Goal: Book appointment/travel/reservation

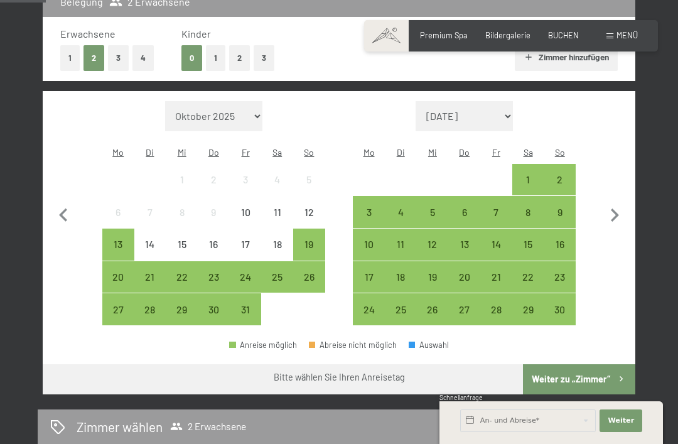
scroll to position [297, 0]
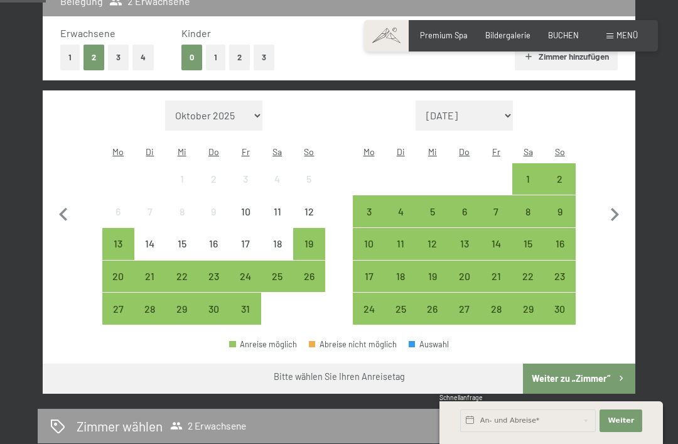
click at [615, 209] on icon "button" at bounding box center [615, 214] width 8 height 13
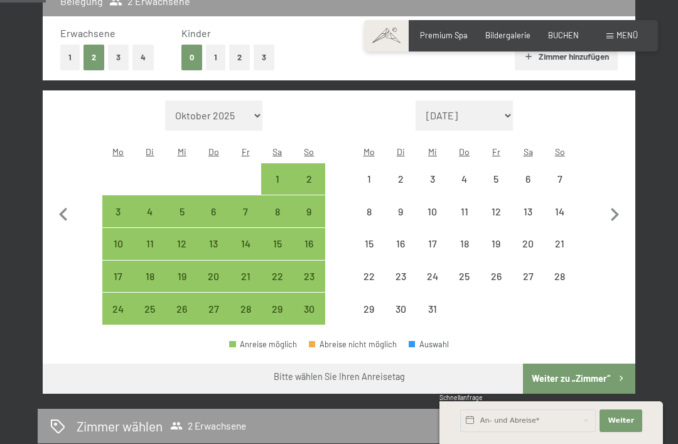
select select "[DATE]"
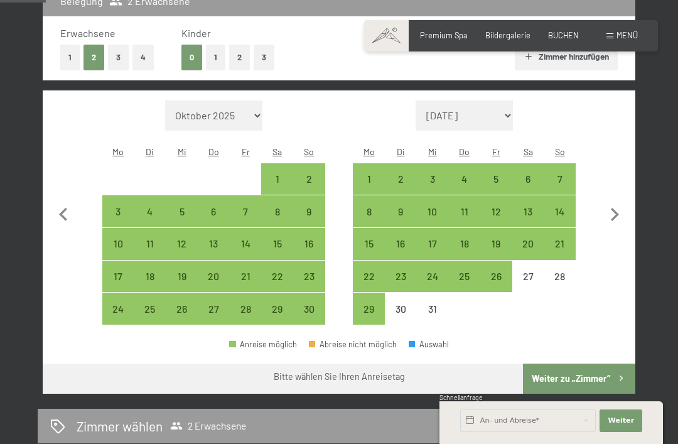
click at [494, 271] on div "26" at bounding box center [495, 285] width 29 height 29
select select "[DATE]"
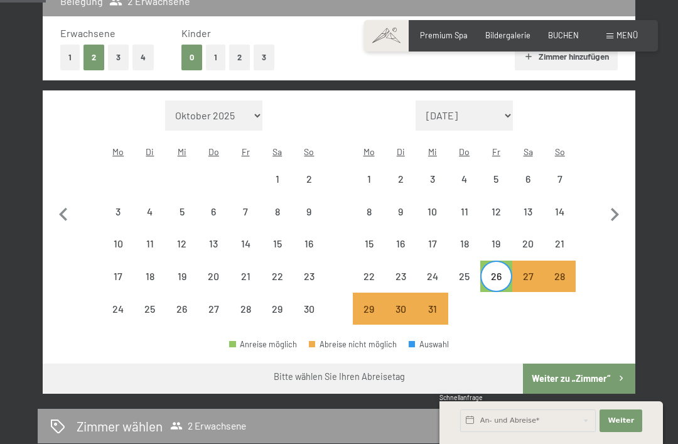
click at [616, 208] on icon "button" at bounding box center [615, 214] width 8 height 13
select select "[DATE]"
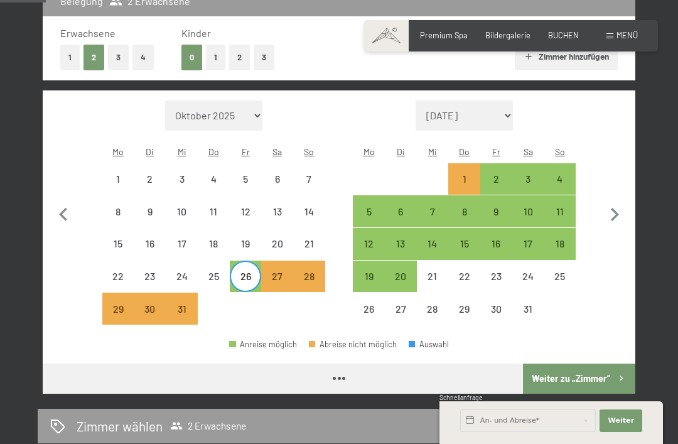
select select "[DATE]"
click at [250, 271] on div "26" at bounding box center [245, 285] width 29 height 29
select select "[DATE]"
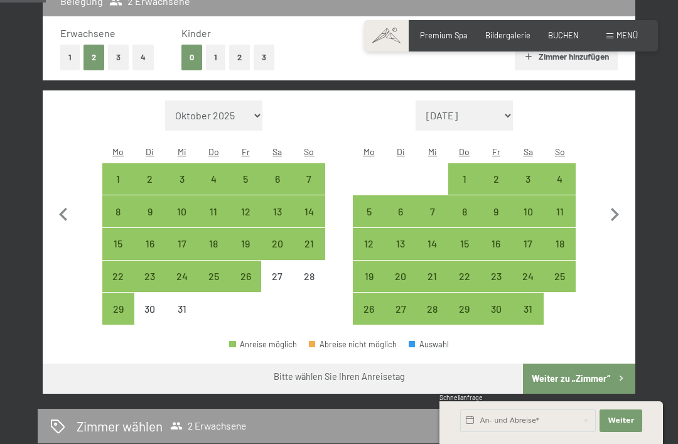
click at [252, 271] on div "26" at bounding box center [245, 285] width 29 height 29
select select "[DATE]"
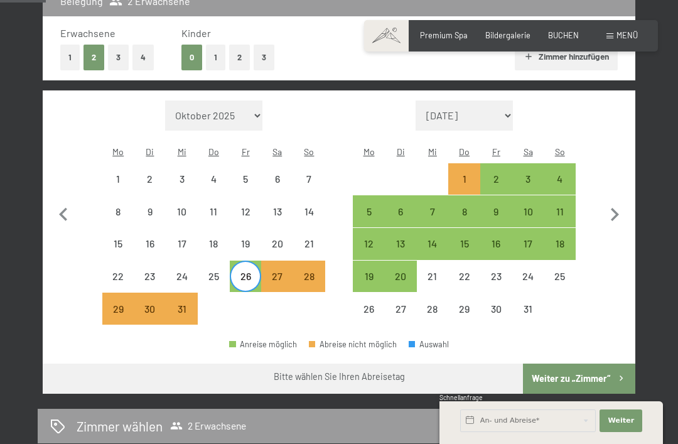
click at [496, 174] on div "2" at bounding box center [495, 188] width 29 height 29
select select "[DATE]"
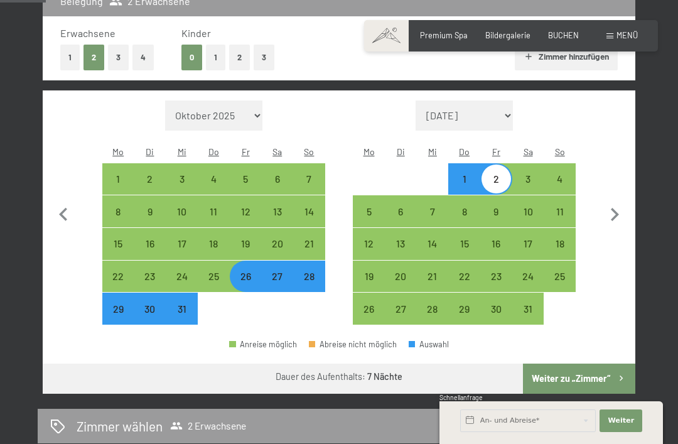
click at [580, 365] on button "Weiter zu „Zimmer“" at bounding box center [579, 378] width 112 height 30
select select "[DATE]"
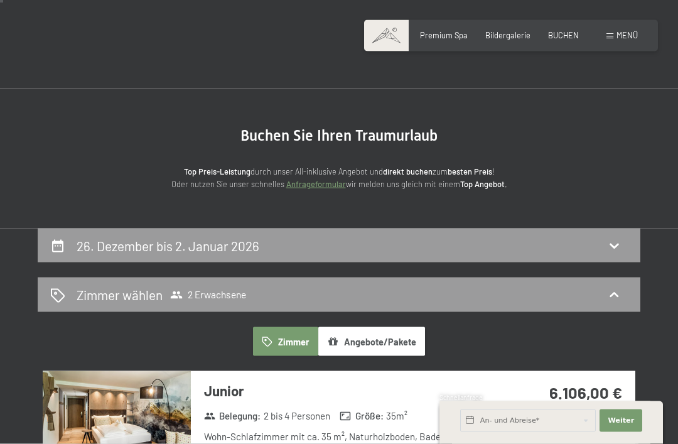
scroll to position [0, 0]
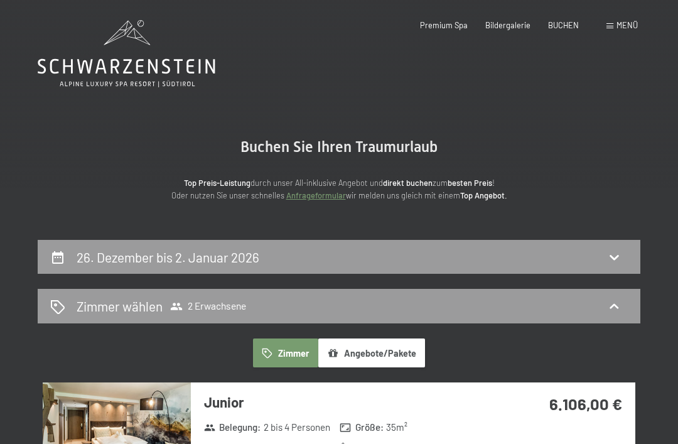
click at [557, 256] on div "26. Dezember bis 2. Januar 2026" at bounding box center [338, 257] width 577 height 18
select select "[DATE]"
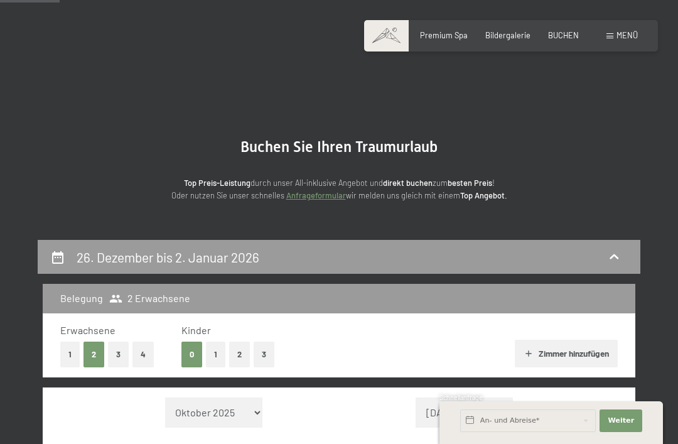
scroll to position [238, 0]
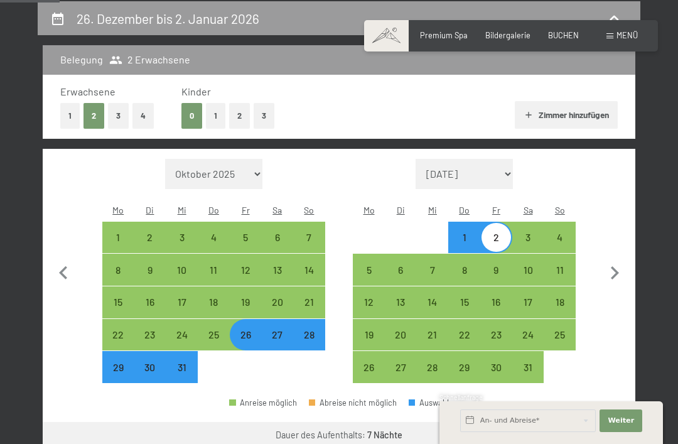
click at [214, 329] on div "25" at bounding box center [213, 343] width 29 height 29
select select "[DATE]"
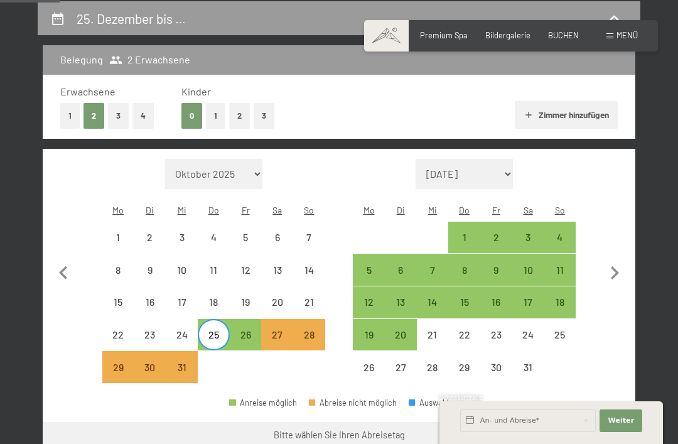
click at [250, 329] on div "26" at bounding box center [245, 343] width 29 height 29
select select "[DATE]"
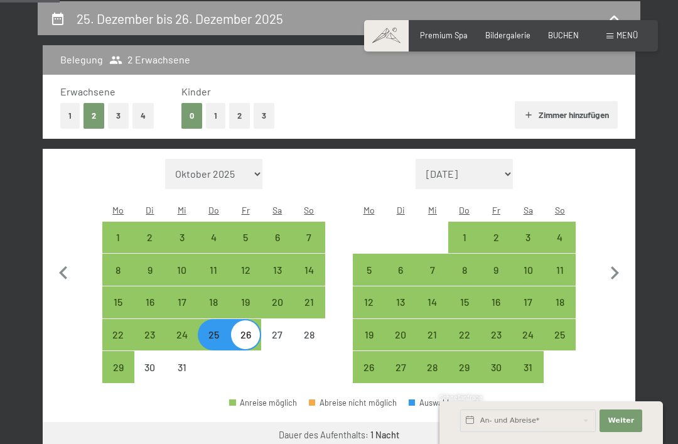
click at [254, 329] on div "26" at bounding box center [245, 343] width 29 height 29
select select "[DATE]"
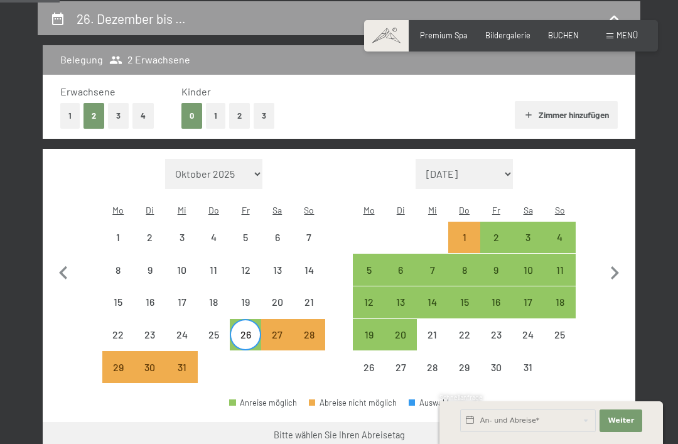
click at [246, 329] on div "26" at bounding box center [245, 343] width 29 height 29
select select "[DATE]"
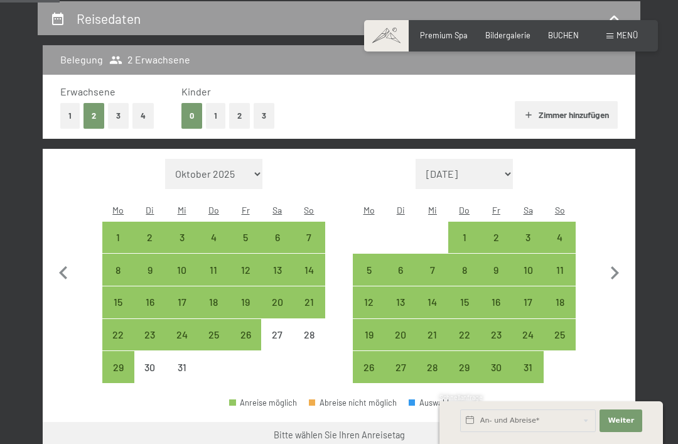
click at [280, 329] on div "27" at bounding box center [276, 343] width 29 height 29
select select "[DATE]"
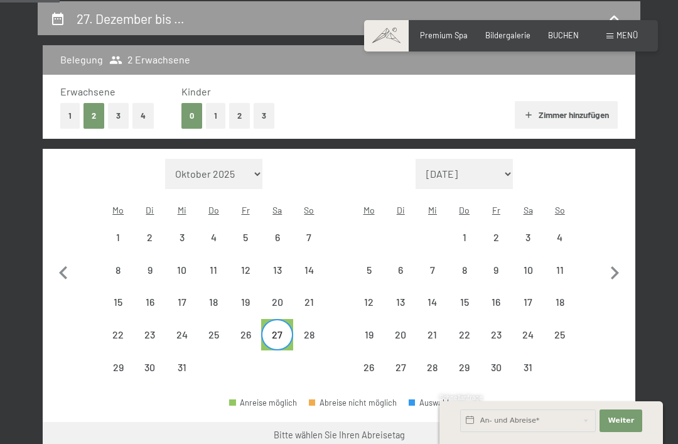
click at [282, 329] on div "27" at bounding box center [276, 343] width 29 height 29
select select "[DATE]"
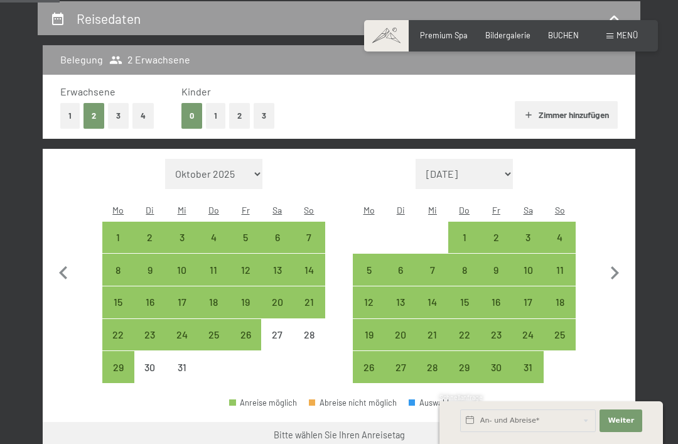
click at [124, 362] on div "29" at bounding box center [118, 376] width 29 height 29
select select "[DATE]"
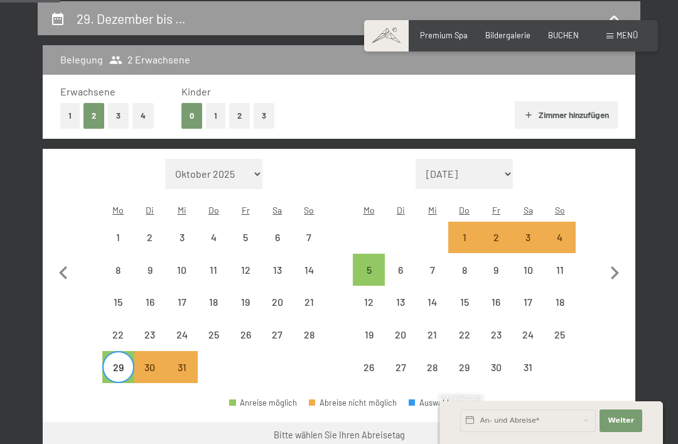
click at [376, 265] on div "5" at bounding box center [368, 279] width 29 height 29
select select "[DATE]"
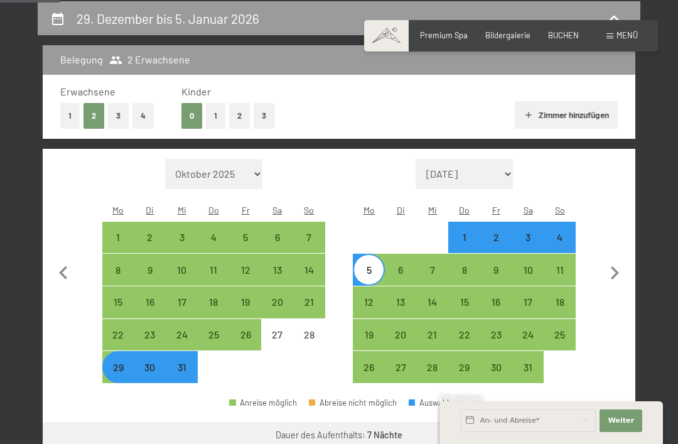
click at [618, 261] on icon "button" at bounding box center [614, 273] width 26 height 26
select select "[DATE]"
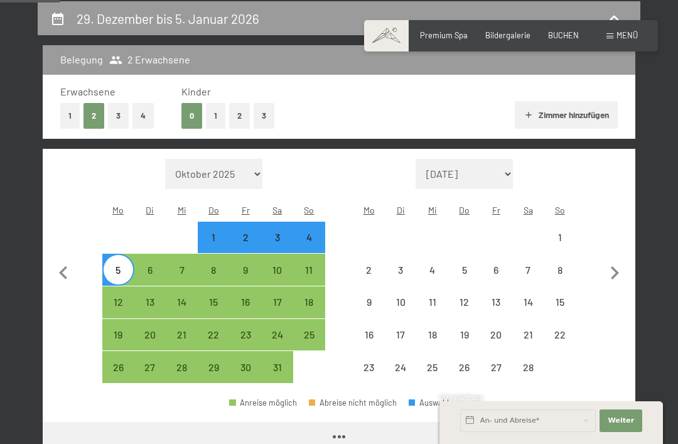
select select "[DATE]"
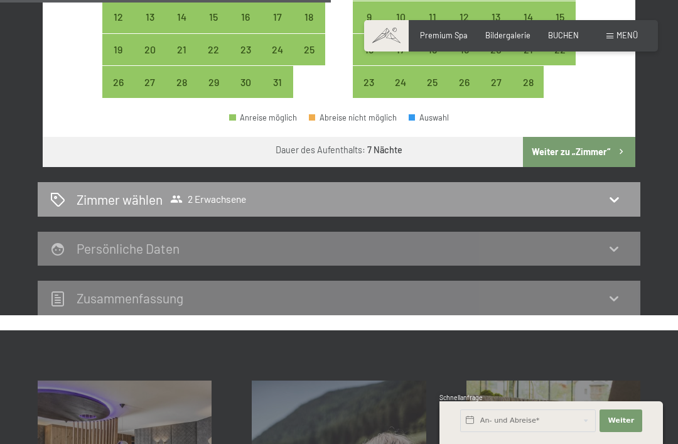
click at [589, 137] on button "Weiter zu „Zimmer“" at bounding box center [579, 152] width 112 height 30
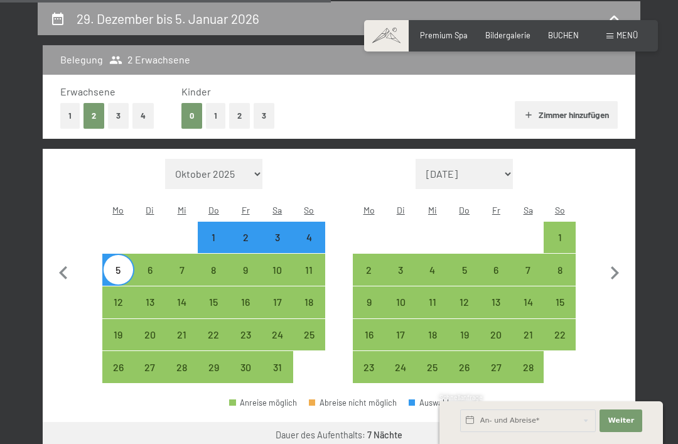
select select "[DATE]"
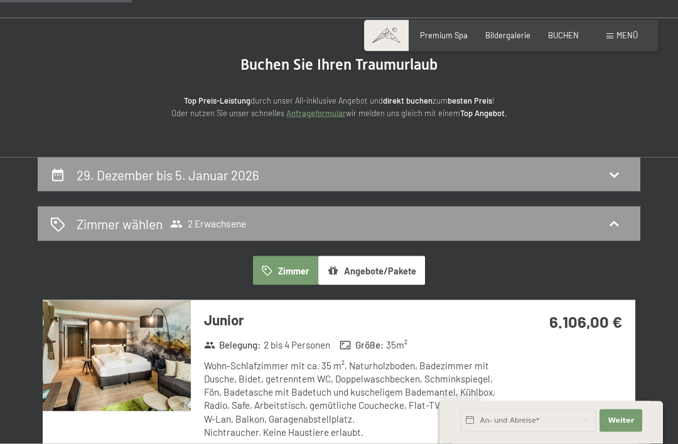
scroll to position [0, 0]
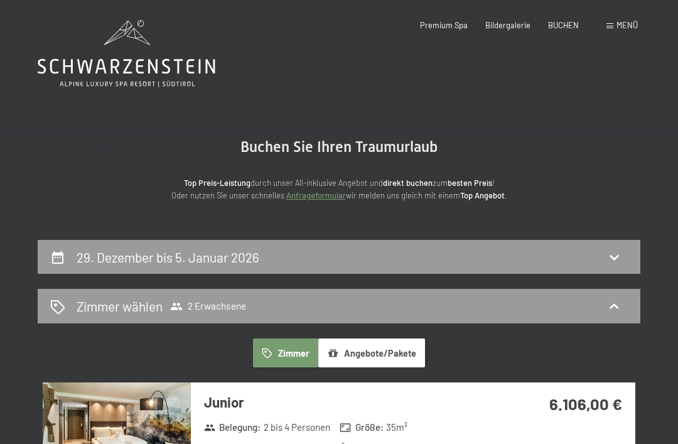
click at [624, 253] on div "29. Dezember bis 5. Januar 2026" at bounding box center [338, 257] width 577 height 18
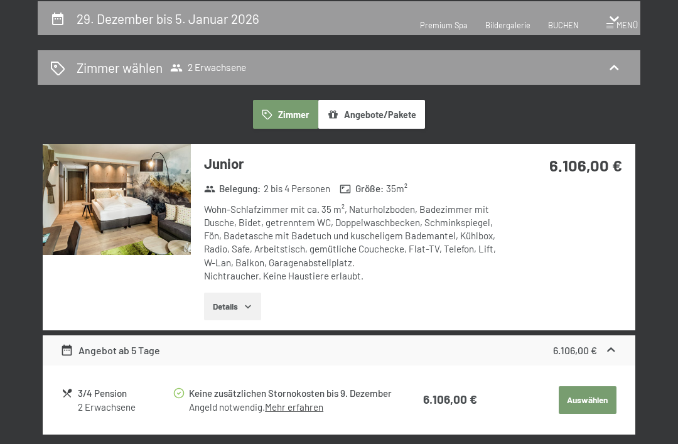
select select "[DATE]"
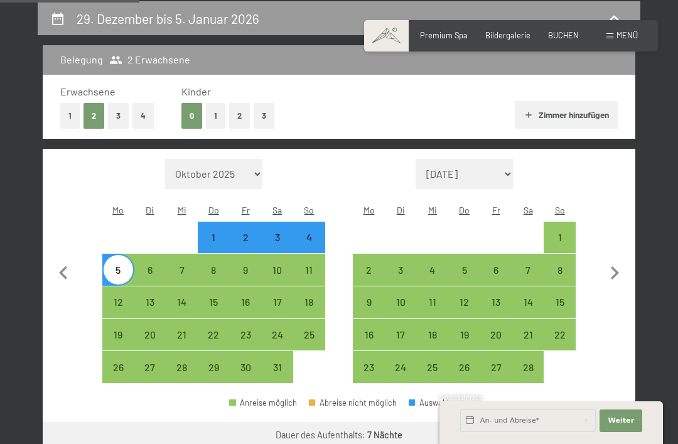
click at [562, 297] on div "15" at bounding box center [559, 311] width 29 height 29
select select "[DATE]"
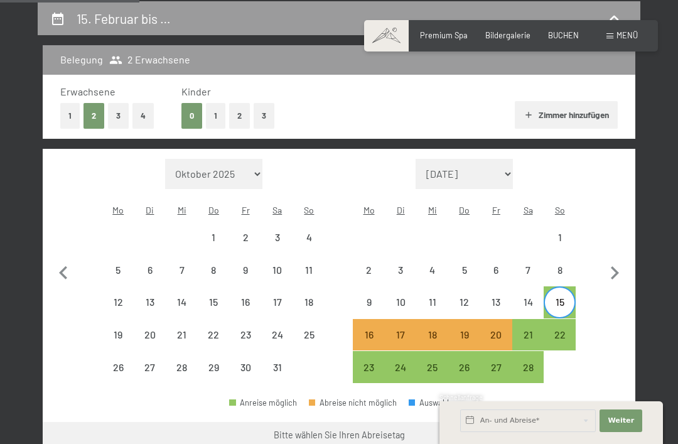
click at [528, 329] on div "21" at bounding box center [527, 343] width 29 height 29
select select "[DATE]"
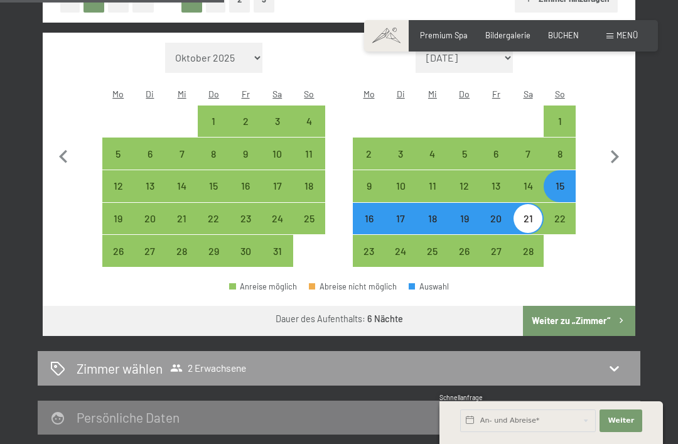
click at [590, 306] on button "Weiter zu „Zimmer“" at bounding box center [579, 321] width 112 height 30
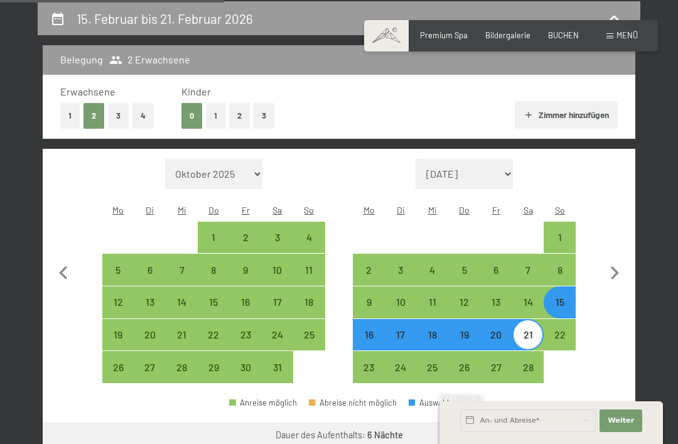
select select "[DATE]"
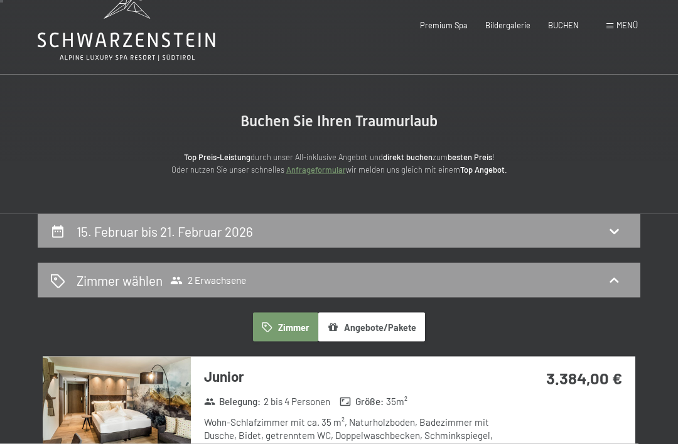
scroll to position [0, 0]
